Goal: Information Seeking & Learning: Learn about a topic

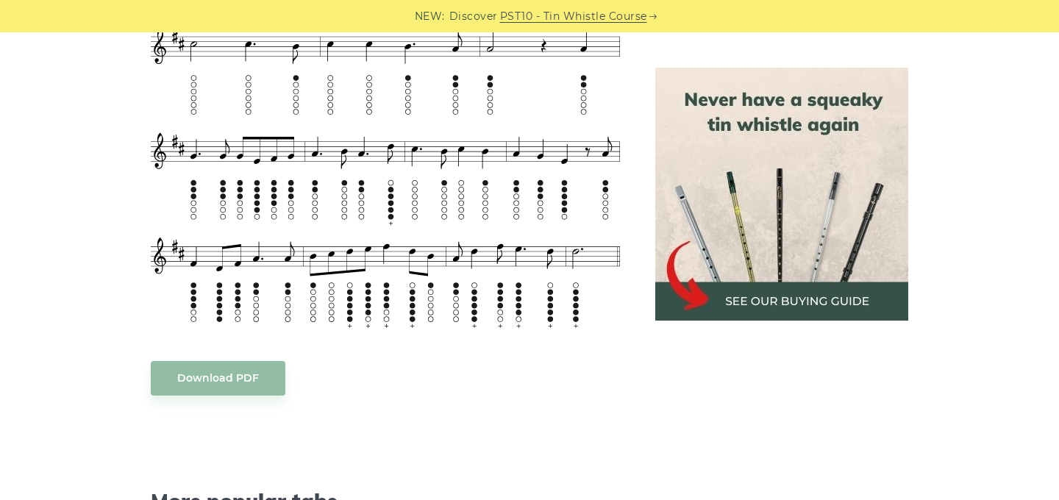
scroll to position [1265, 0]
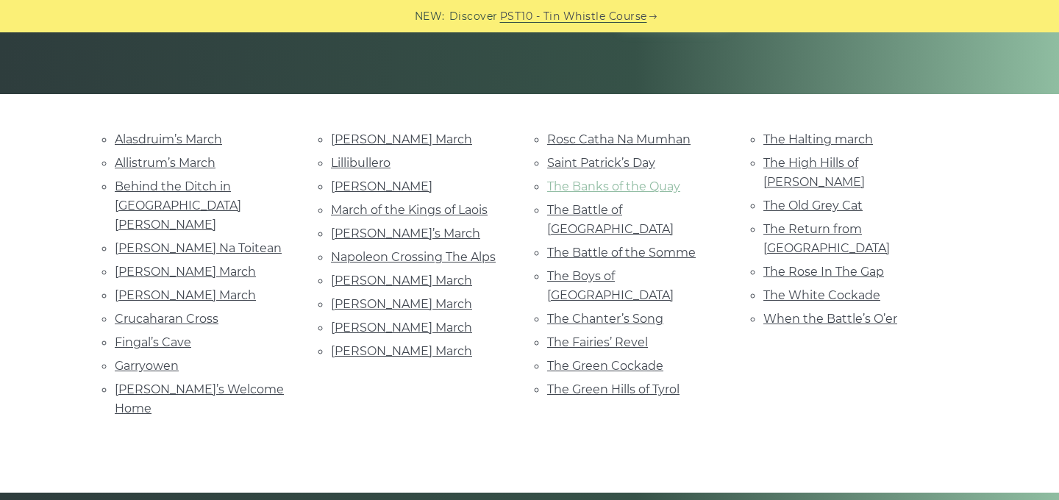
click at [659, 192] on link "The Banks of the Quay" at bounding box center [613, 186] width 133 height 14
click at [197, 241] on link "[PERSON_NAME] Na Toitean" at bounding box center [198, 248] width 167 height 14
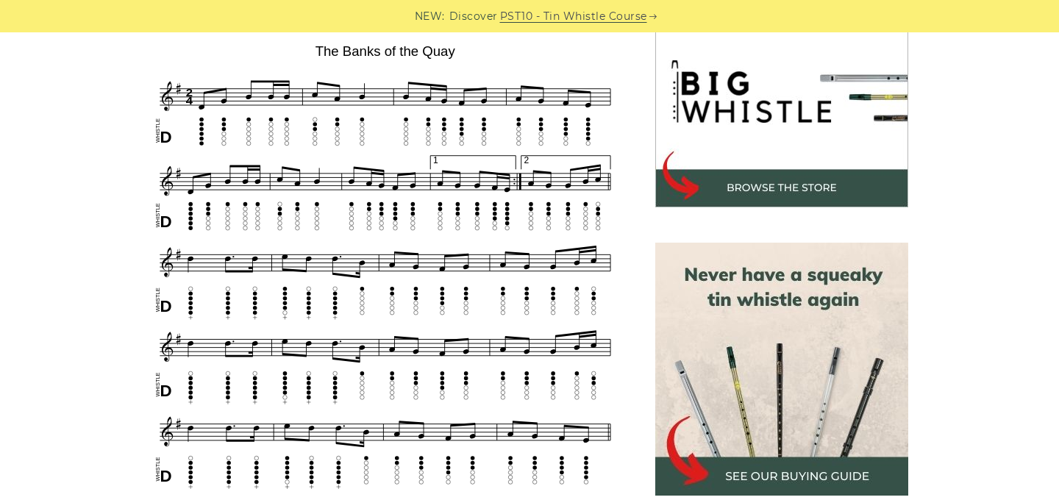
scroll to position [465, 0]
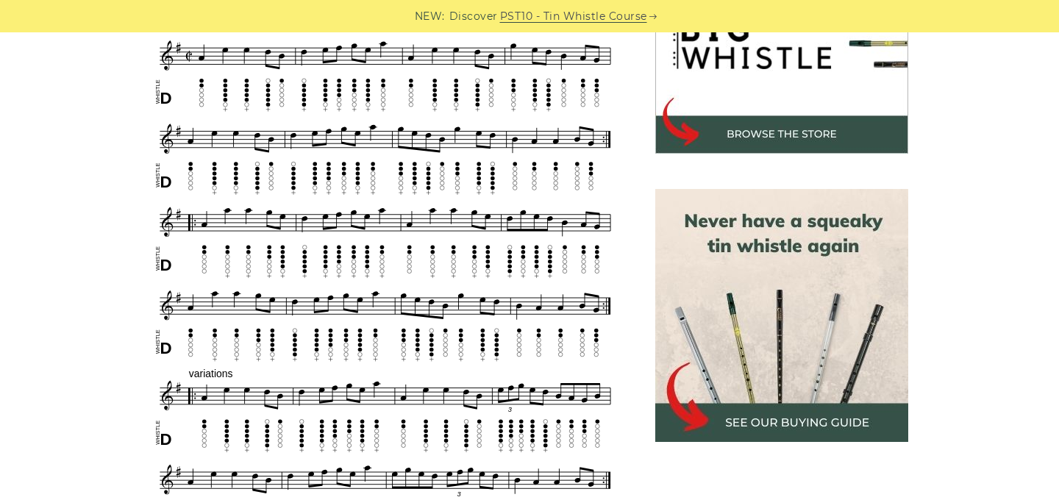
scroll to position [524, 0]
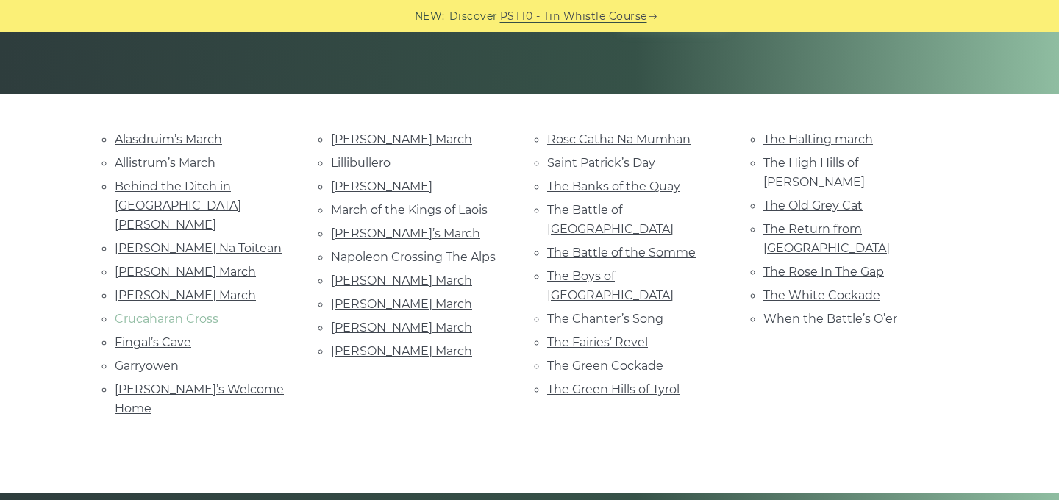
scroll to position [292, 0]
click at [173, 335] on link "Fingal’s Cave" at bounding box center [153, 342] width 76 height 14
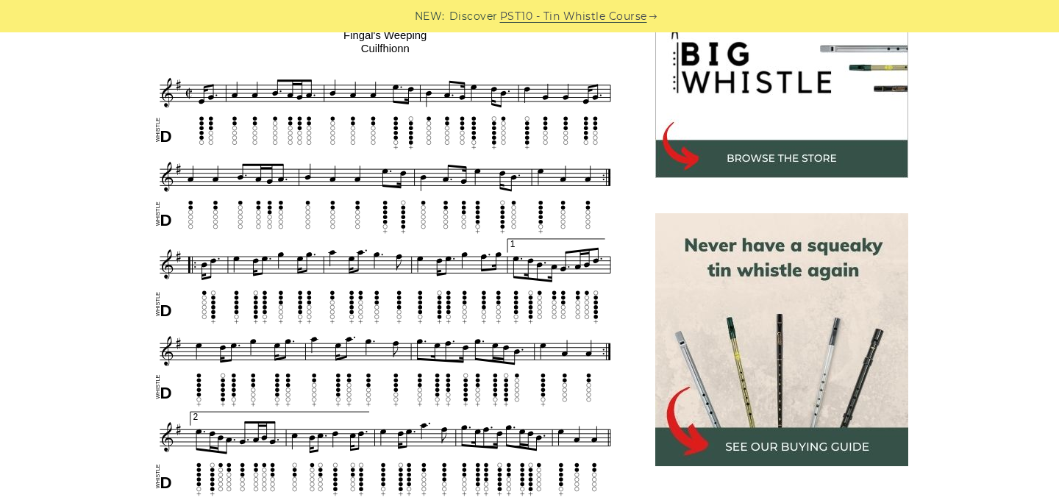
scroll to position [481, 0]
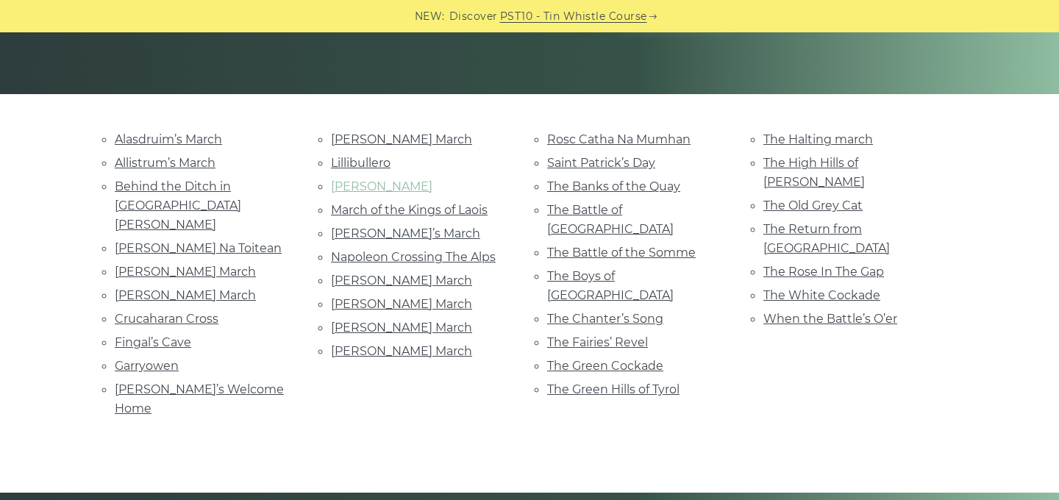
click at [383, 185] on link "[PERSON_NAME]" at bounding box center [381, 186] width 101 height 14
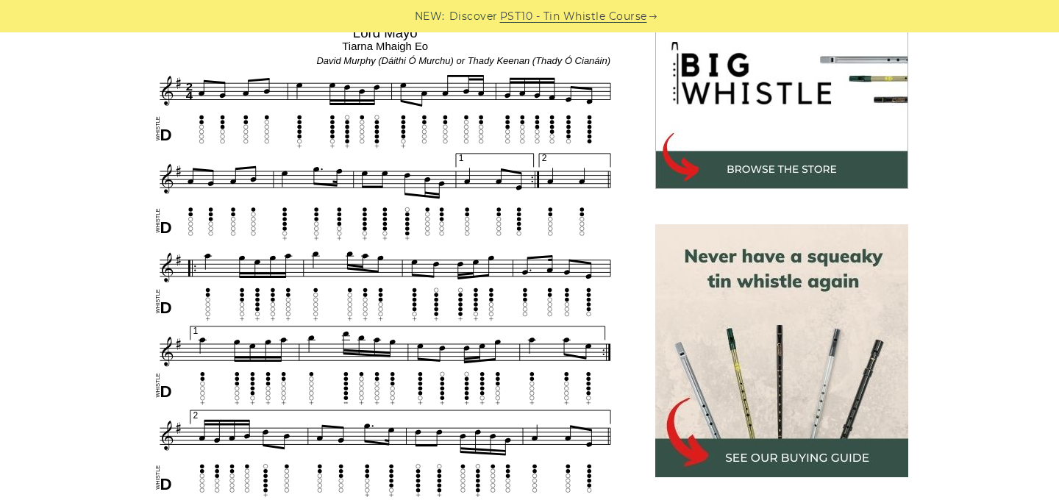
scroll to position [483, 0]
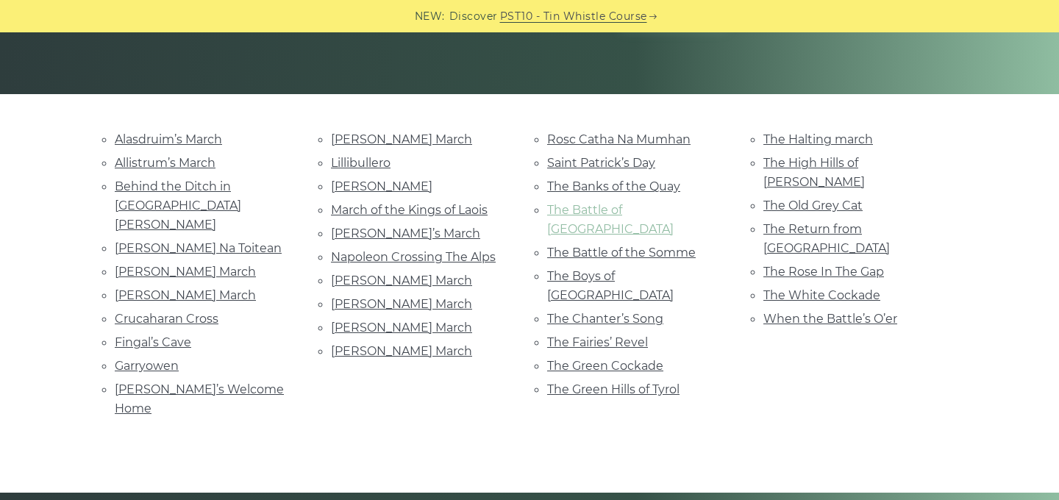
click at [604, 214] on link "The Battle of Aughrim" at bounding box center [610, 219] width 126 height 33
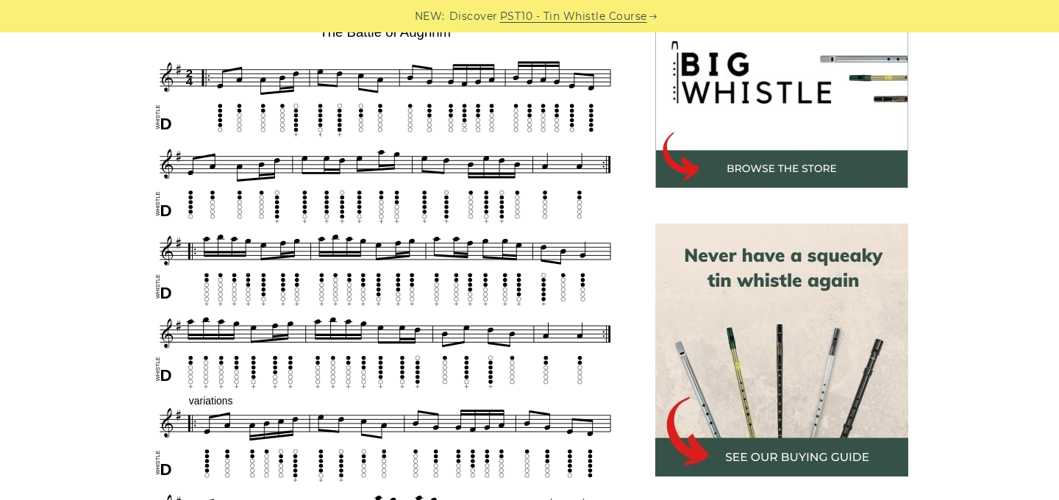
scroll to position [487, 0]
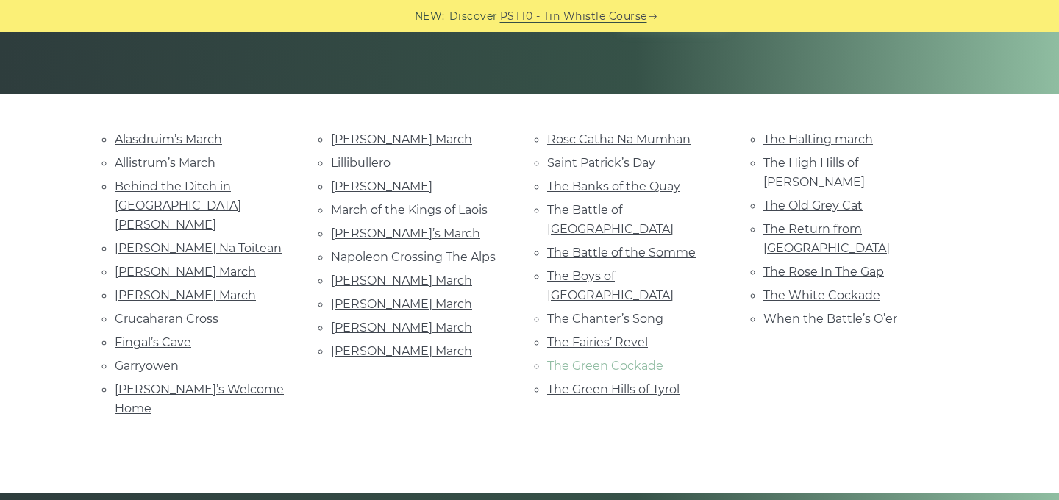
click at [570, 359] on link "The Green Cockade" at bounding box center [605, 366] width 116 height 14
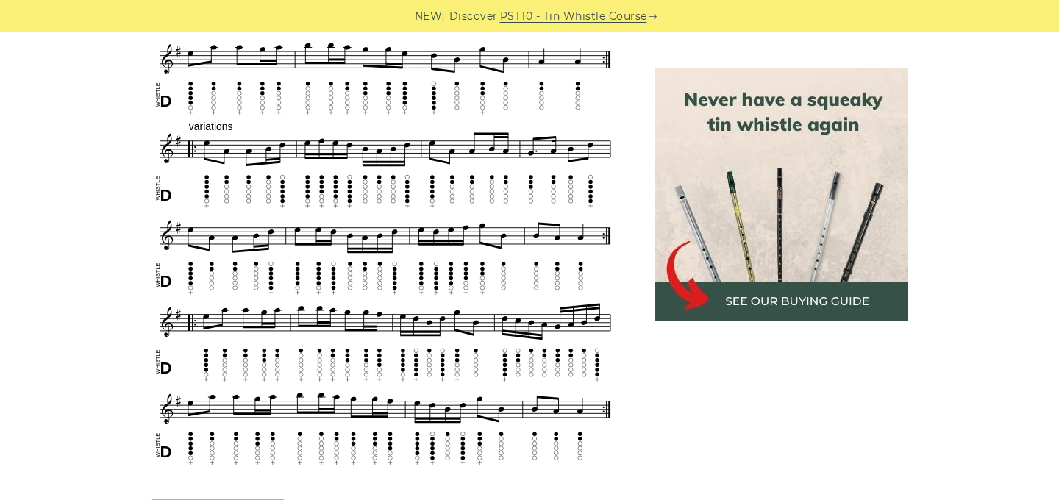
scroll to position [801, 0]
